Goal: Find specific page/section

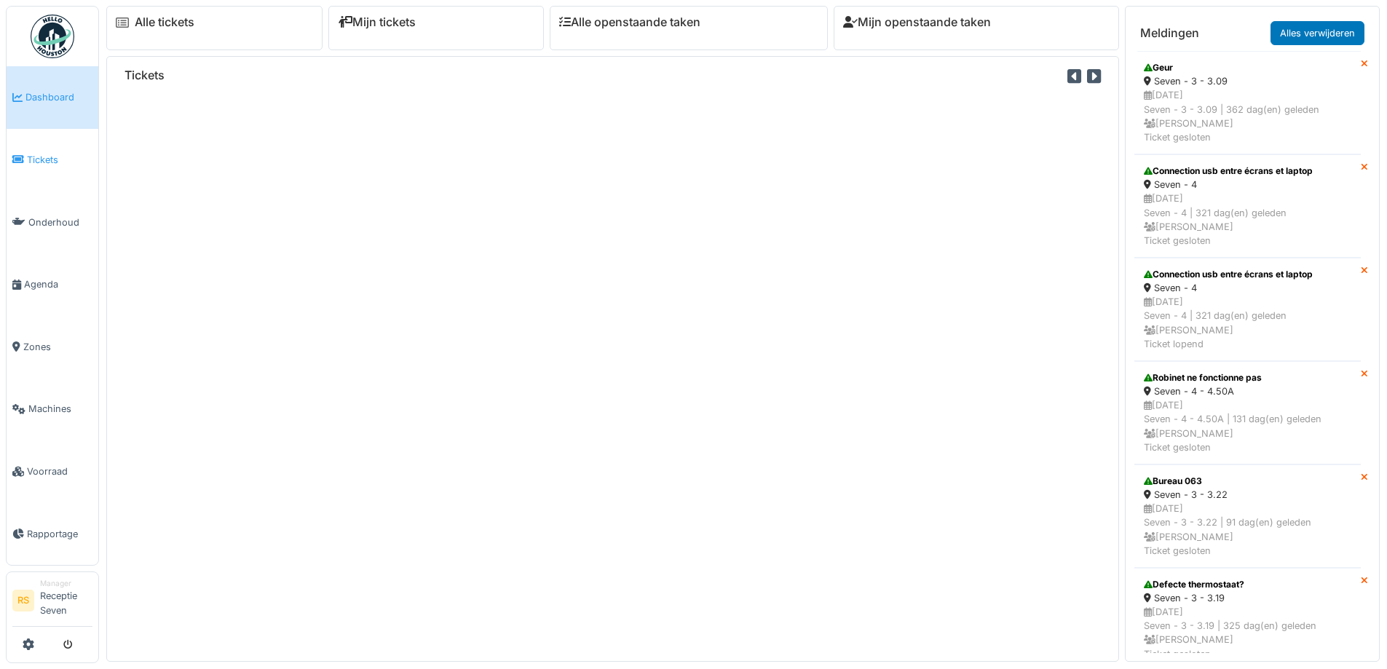
click at [47, 157] on span "Tickets" at bounding box center [60, 160] width 66 height 14
click at [47, 153] on span "Tickets" at bounding box center [60, 160] width 66 height 14
click at [52, 162] on span "Tickets" at bounding box center [60, 160] width 66 height 14
click at [50, 157] on span "Tickets" at bounding box center [60, 160] width 66 height 14
